Goal: Entertainment & Leisure: Consume media (video, audio)

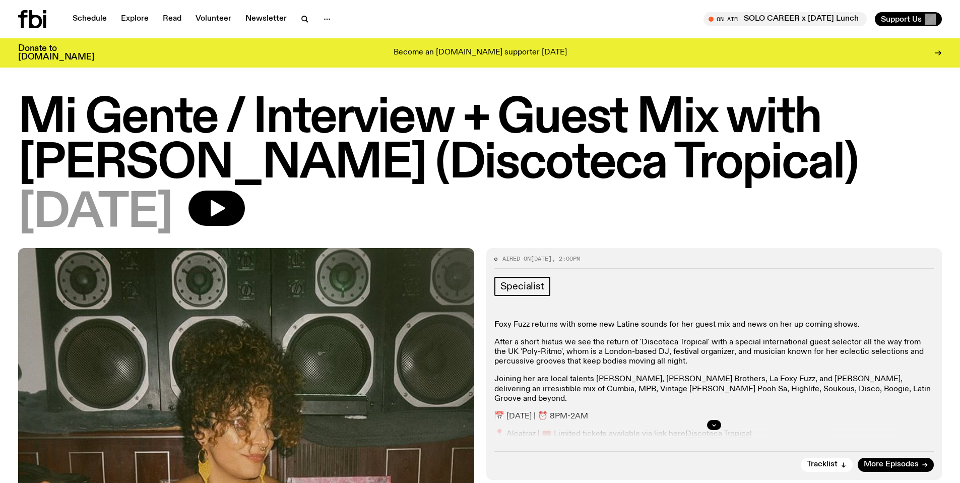
click at [155, 119] on h1 "Mi Gente / Interview + Guest Mix with [PERSON_NAME] (Discoteca Tropical)" at bounding box center [480, 141] width 924 height 91
drag, startPoint x: 409, startPoint y: 128, endPoint x: 529, endPoint y: 145, distance: 121.7
click at [409, 128] on h1 "Mi Gente / Interview + Guest Mix with [PERSON_NAME] (Discoteca Tropical)" at bounding box center [480, 141] width 924 height 91
click at [546, 146] on h1 "Mi Gente / Interview + Guest Mix with [PERSON_NAME] (Discoteca Tropical)" at bounding box center [480, 141] width 924 height 91
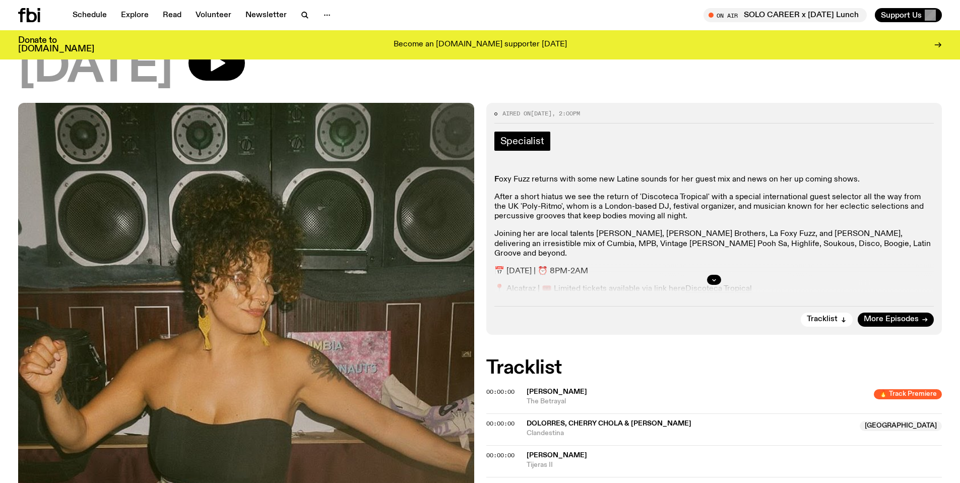
scroll to position [141, 0]
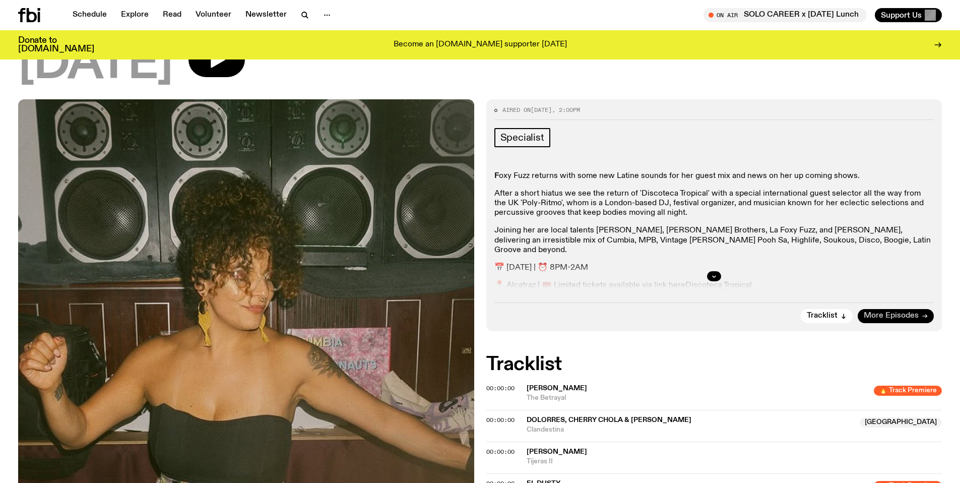
click at [895, 309] on link "More Episodes" at bounding box center [896, 316] width 76 height 14
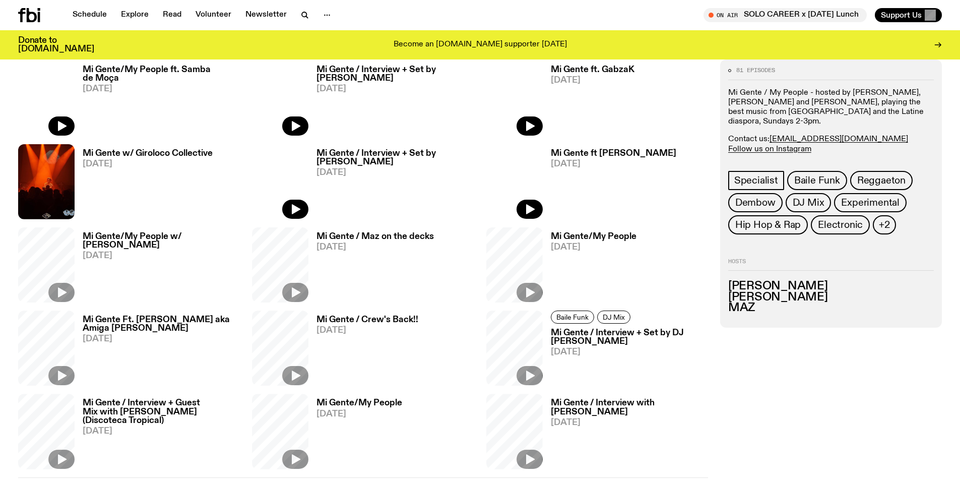
scroll to position [173, 0]
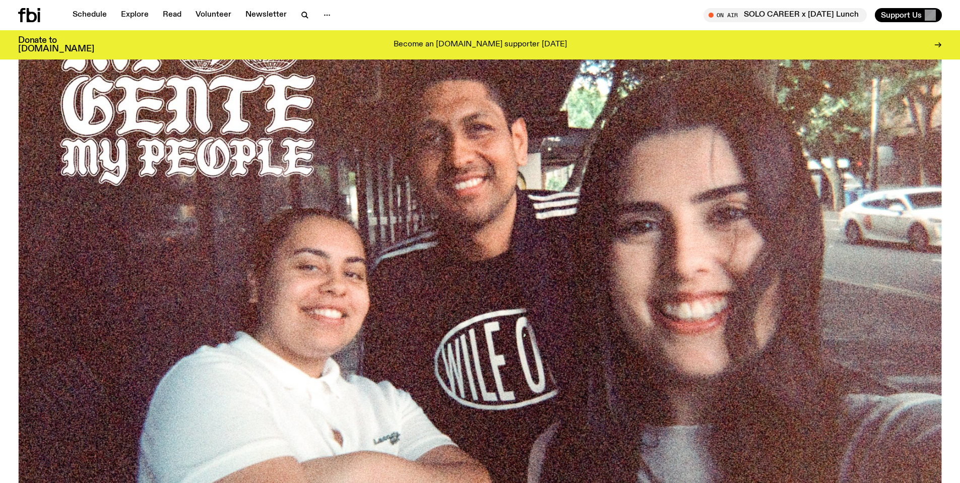
click at [504, 186] on img at bounding box center [480, 230] width 924 height 520
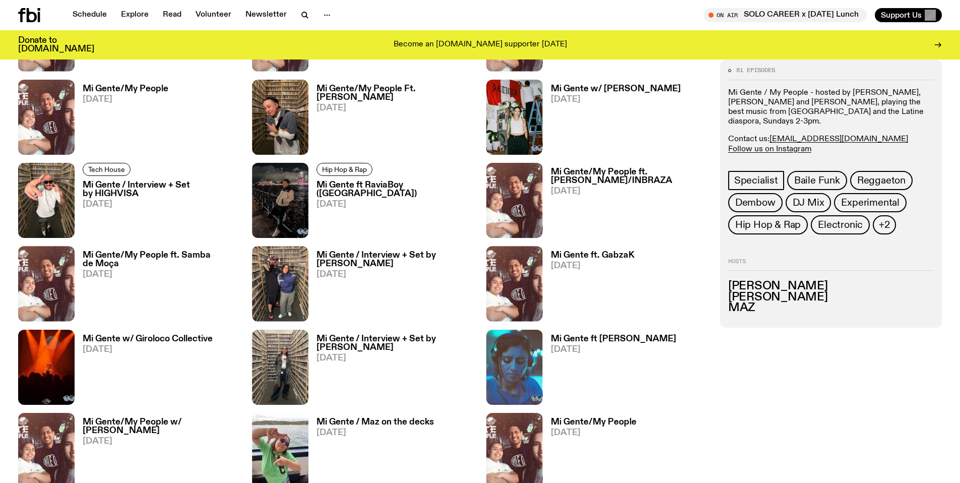
scroll to position [690, 0]
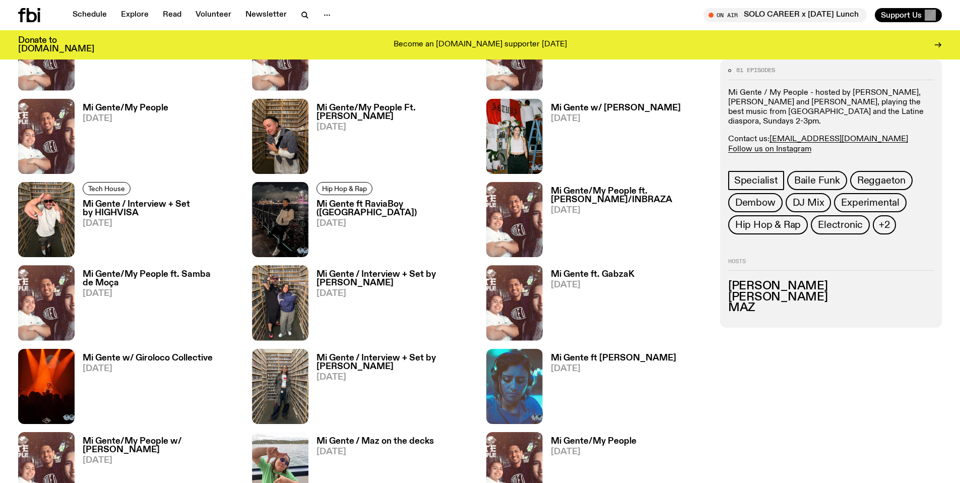
click at [737, 303] on h3 "MAZ" at bounding box center [832, 308] width 206 height 11
drag, startPoint x: 741, startPoint y: 277, endPoint x: 741, endPoint y: 270, distance: 7.1
click at [741, 281] on h3 "[PERSON_NAME]" at bounding box center [832, 286] width 206 height 11
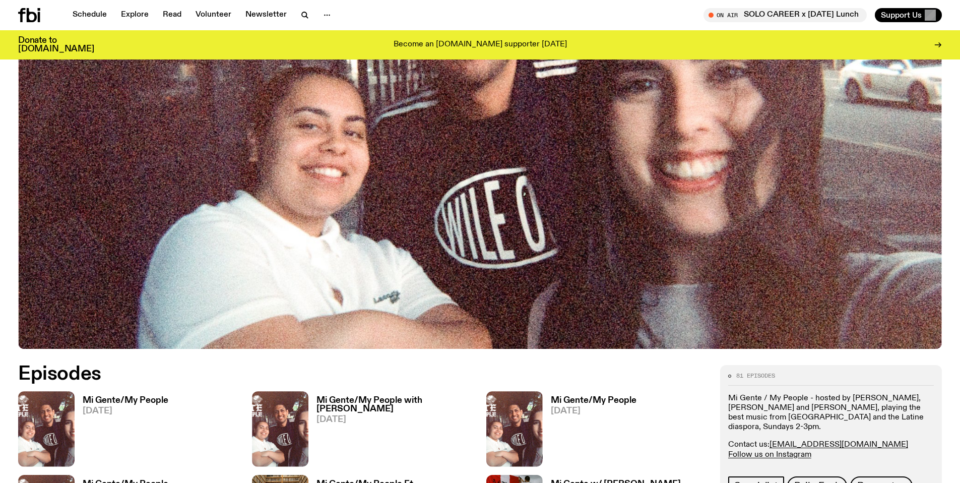
scroll to position [315, 0]
